Goal: Information Seeking & Learning: Learn about a topic

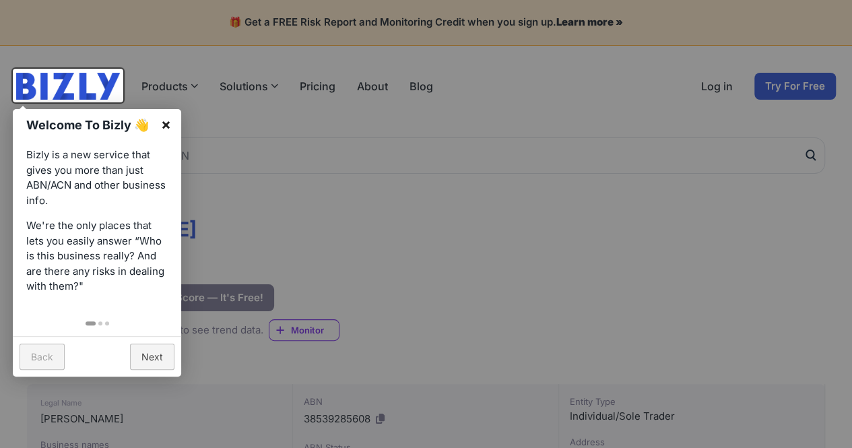
click at [168, 123] on link "×" at bounding box center [166, 124] width 30 height 30
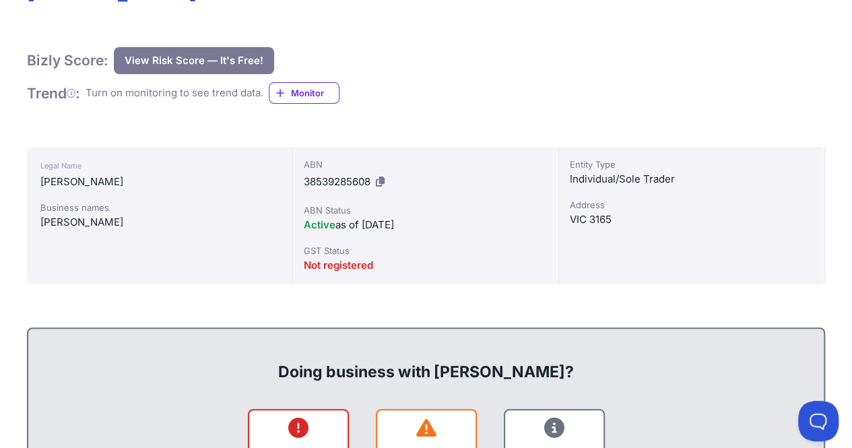
scroll to position [238, 0]
click at [464, 231] on div "Active as of [DATE]" at bounding box center [426, 224] width 244 height 16
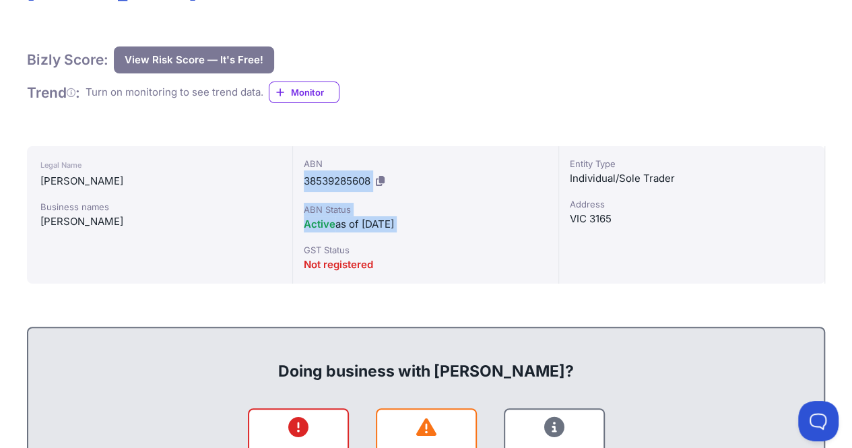
drag, startPoint x: 464, startPoint y: 231, endPoint x: 482, endPoint y: 122, distance: 110.6
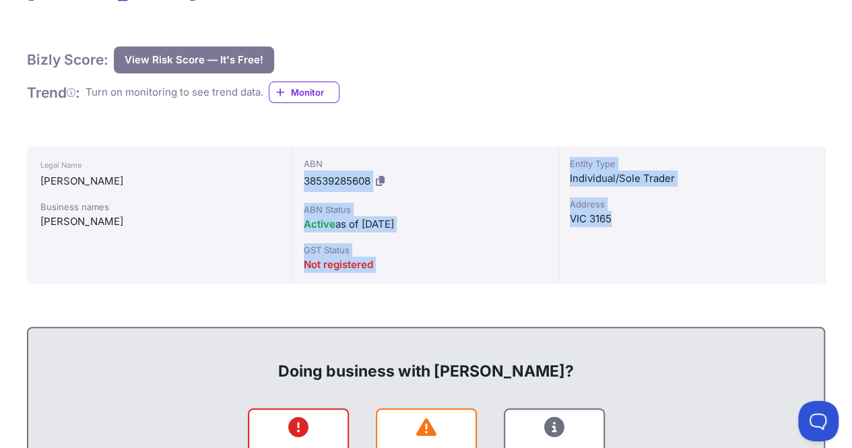
drag, startPoint x: 482, startPoint y: 122, endPoint x: 687, endPoint y: 250, distance: 241.9
click at [687, 250] on div "Entity Type Individual/Sole Trader Address VIC 3165" at bounding box center [692, 214] width 266 height 137
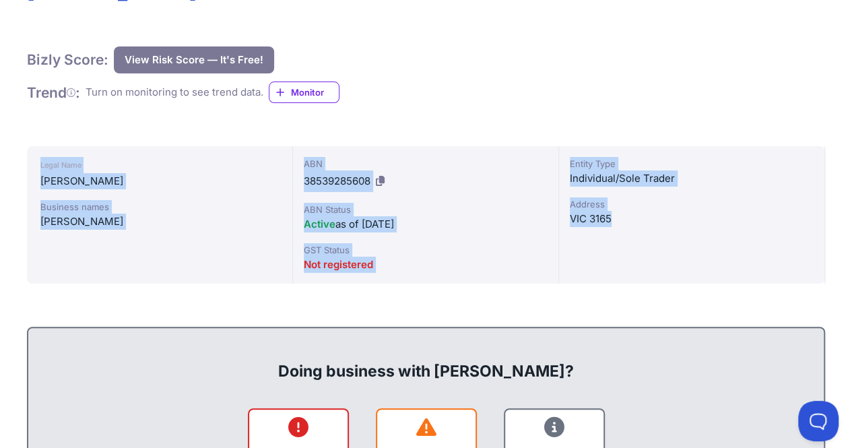
drag, startPoint x: 687, startPoint y: 250, endPoint x: 27, endPoint y: 127, distance: 671.7
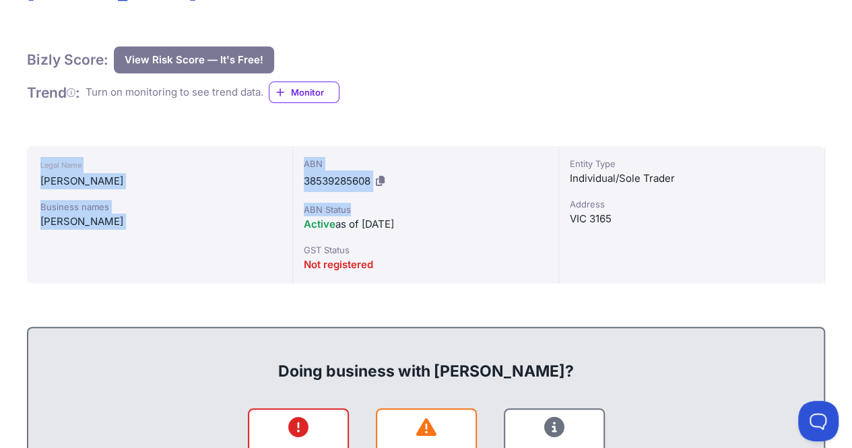
drag, startPoint x: 27, startPoint y: 127, endPoint x: 504, endPoint y: 215, distance: 484.7
click at [504, 216] on div "Active as of [DATE]" at bounding box center [426, 224] width 244 height 16
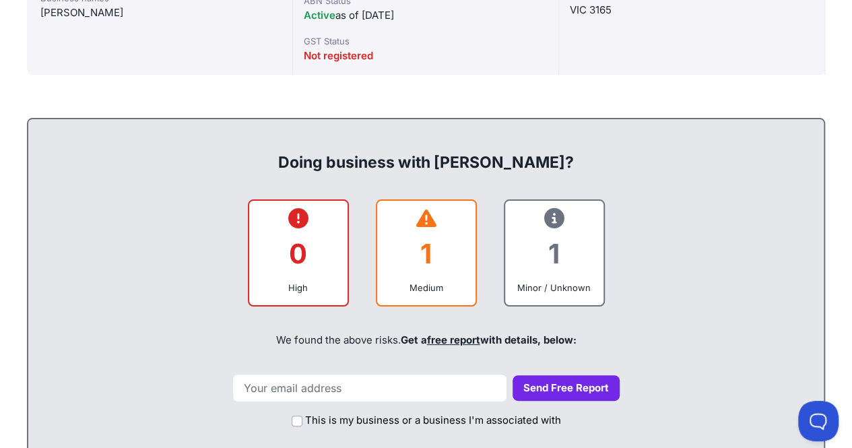
scroll to position [429, 0]
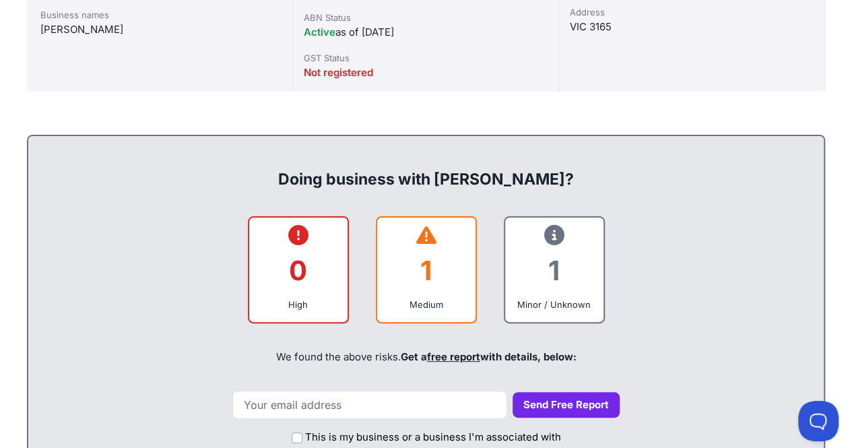
click at [448, 285] on div "1" at bounding box center [426, 270] width 77 height 55
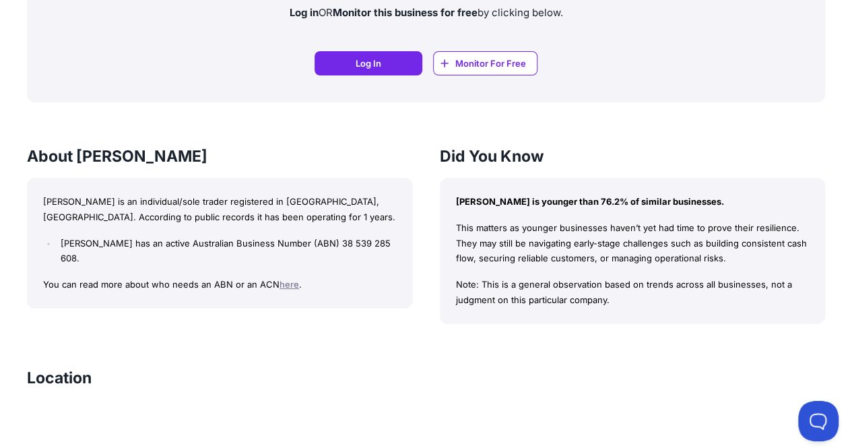
scroll to position [1093, 0]
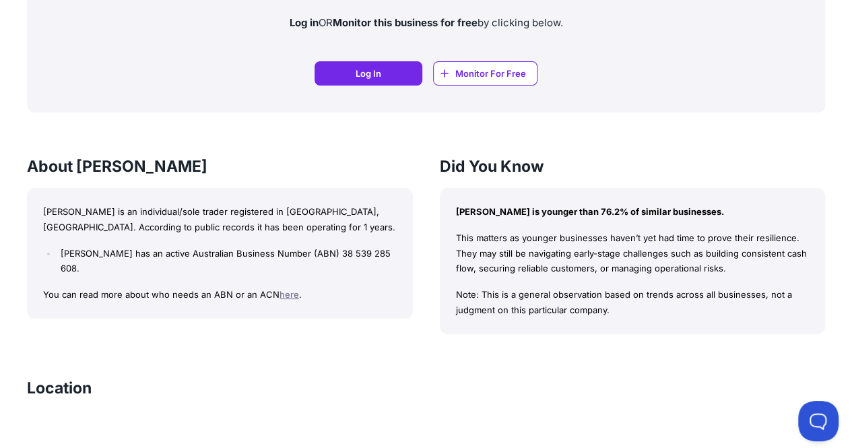
click at [417, 213] on div "About [PERSON_NAME] [PERSON_NAME] is an individual/sole trader registered in [G…" at bounding box center [426, 245] width 798 height 178
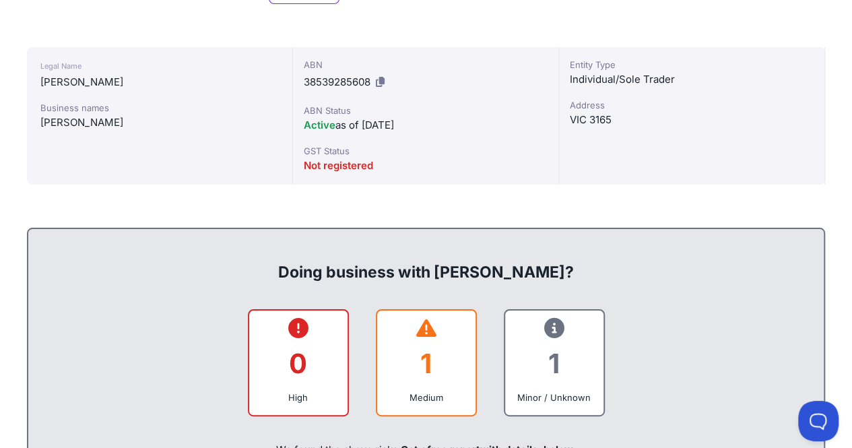
scroll to position [0, 0]
